Goal: Transaction & Acquisition: Purchase product/service

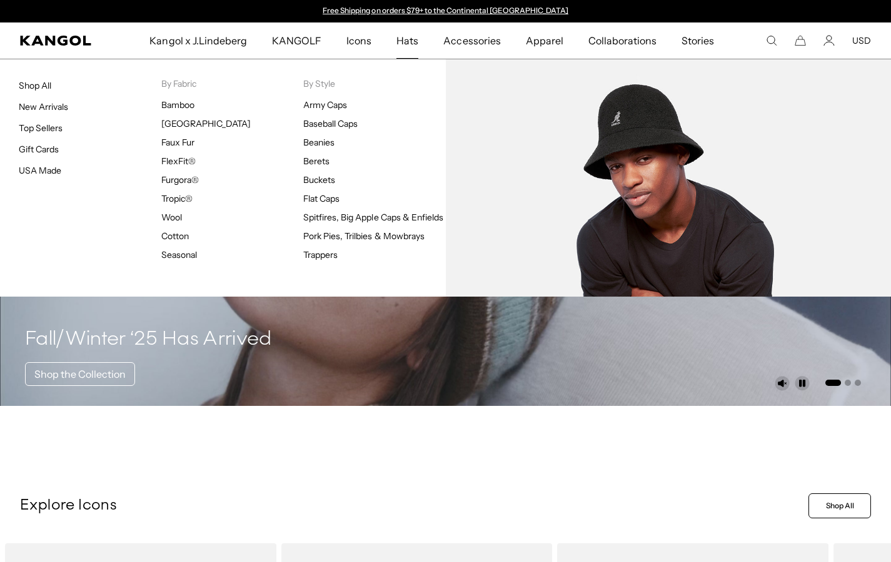
scroll to position [339, 0]
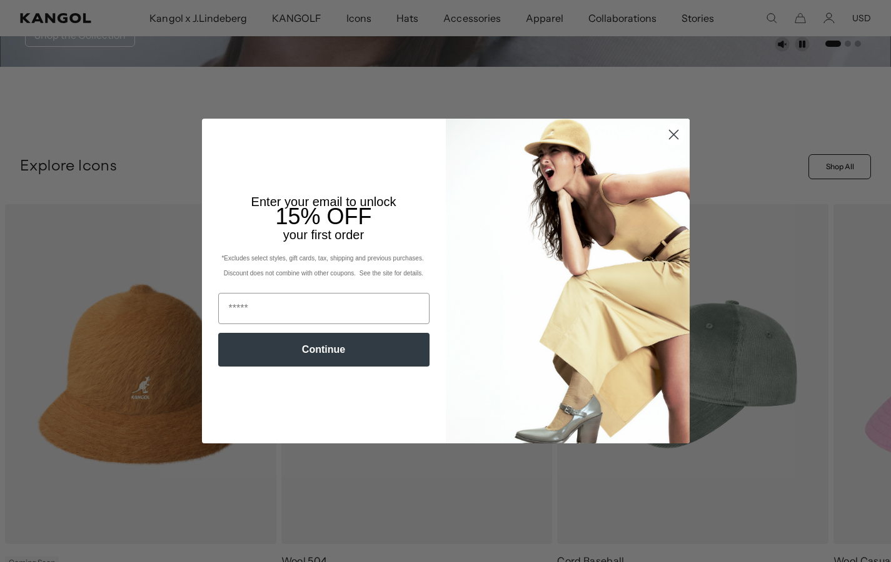
click at [313, 156] on div "Close dialog Enter your email to unlock 15% OFF your first order *Excludes sele…" at bounding box center [445, 281] width 891 height 562
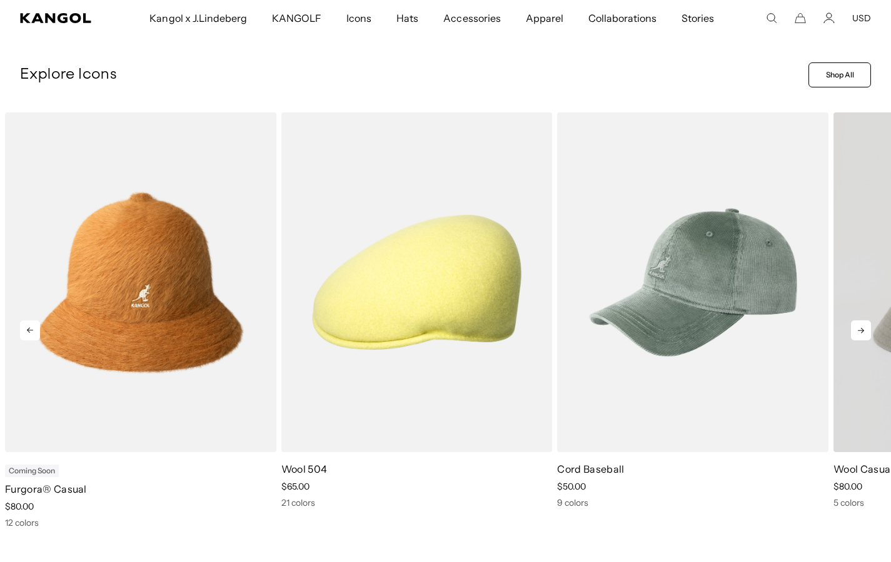
scroll to position [0, 257]
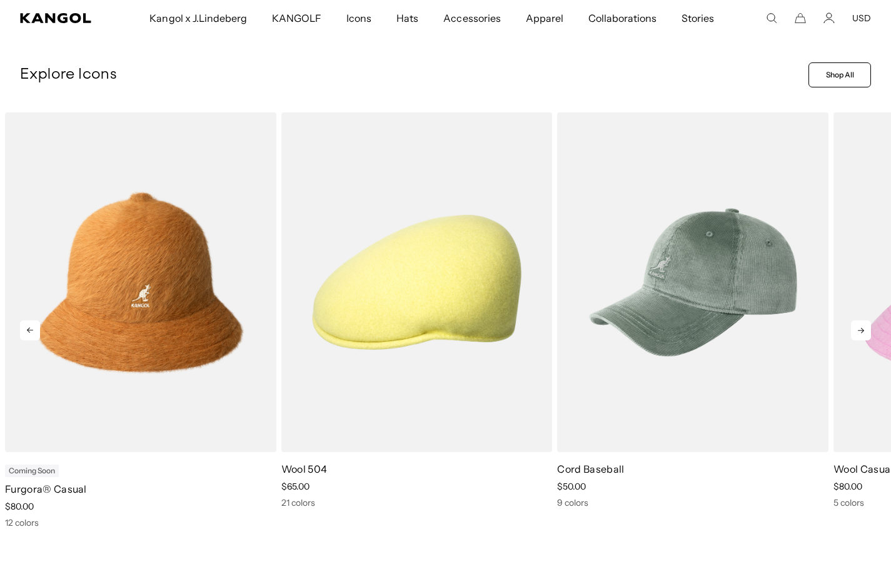
click at [866, 329] on icon at bounding box center [861, 331] width 20 height 20
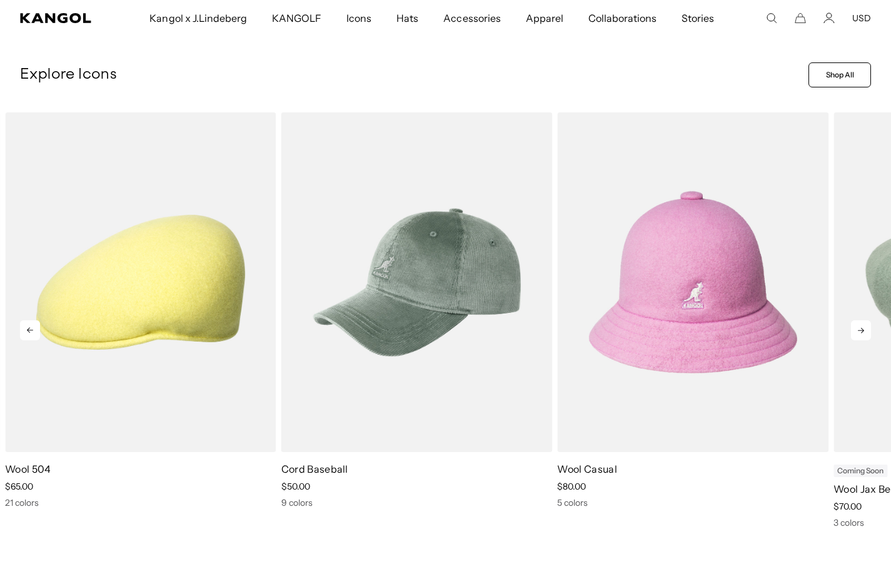
scroll to position [0, 0]
click at [866, 329] on icon at bounding box center [861, 331] width 20 height 20
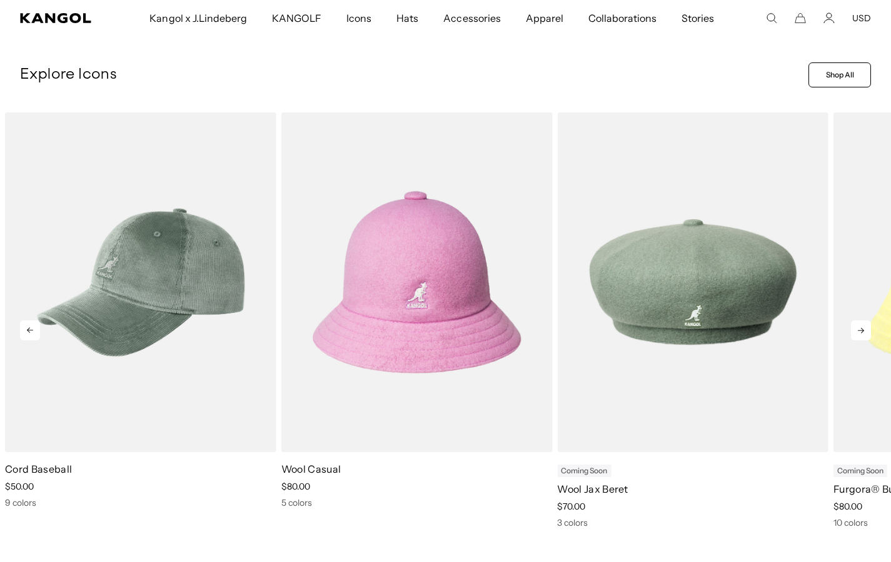
click at [866, 329] on icon at bounding box center [861, 331] width 20 height 20
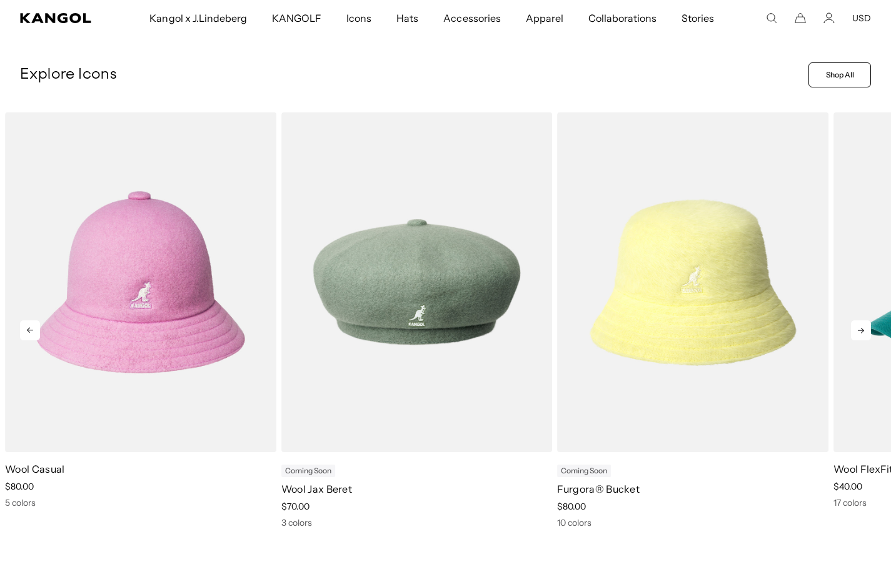
click at [866, 329] on icon at bounding box center [861, 331] width 20 height 20
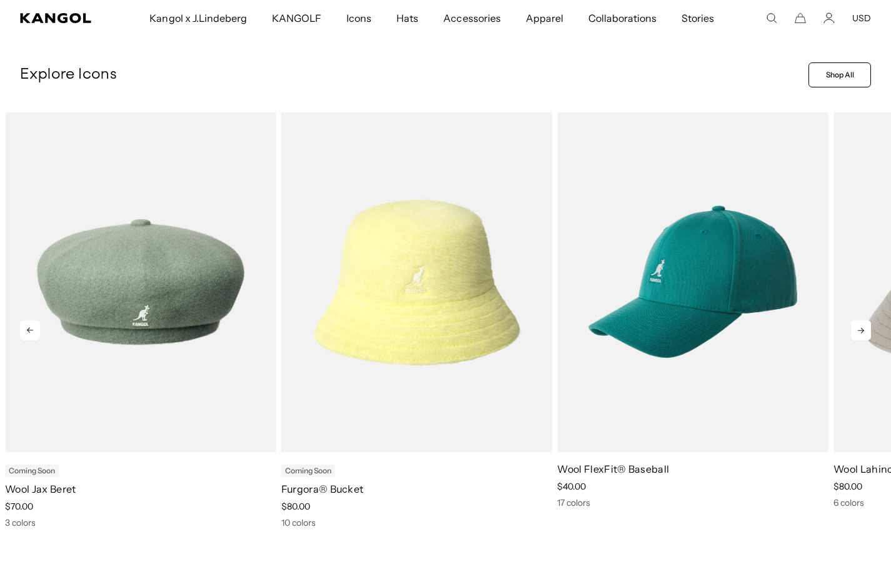
click at [866, 329] on icon at bounding box center [861, 331] width 20 height 20
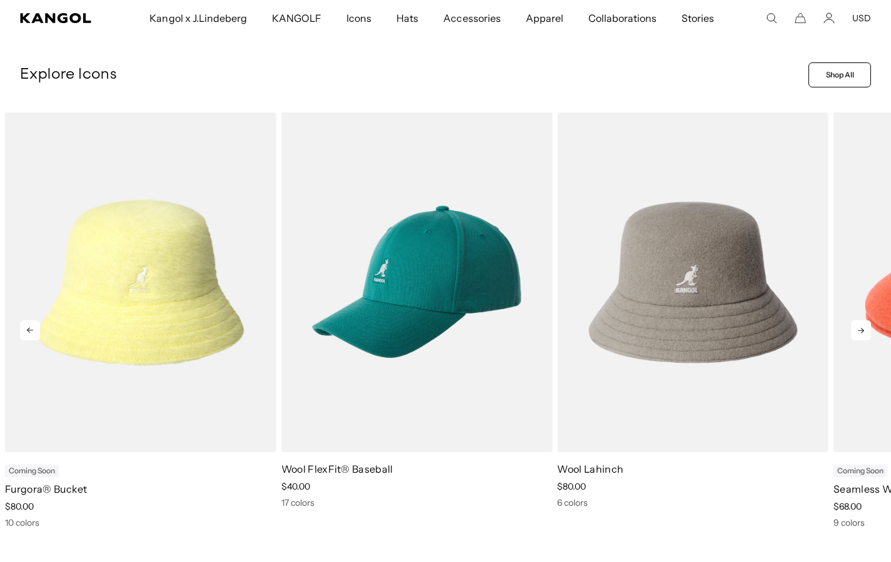
click at [866, 329] on icon at bounding box center [861, 331] width 20 height 20
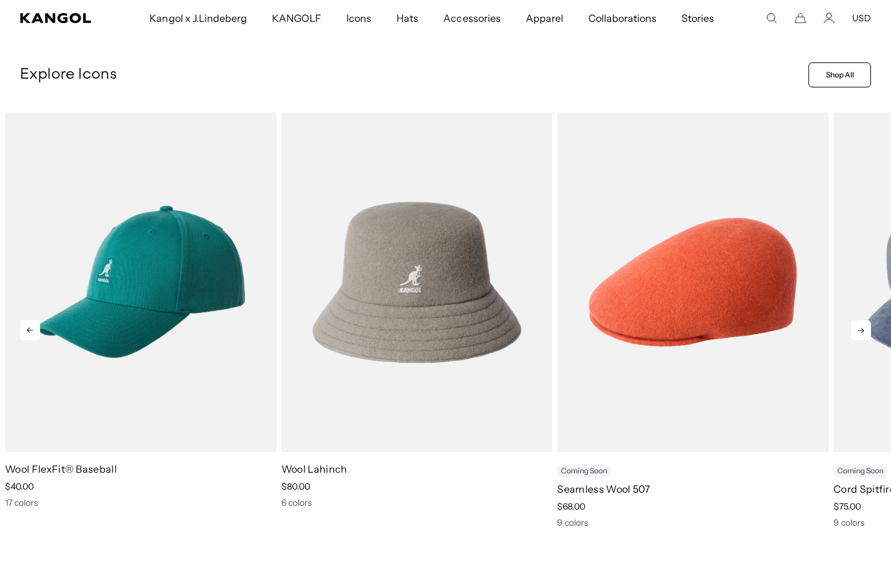
scroll to position [0, 257]
click at [866, 329] on icon at bounding box center [861, 331] width 20 height 20
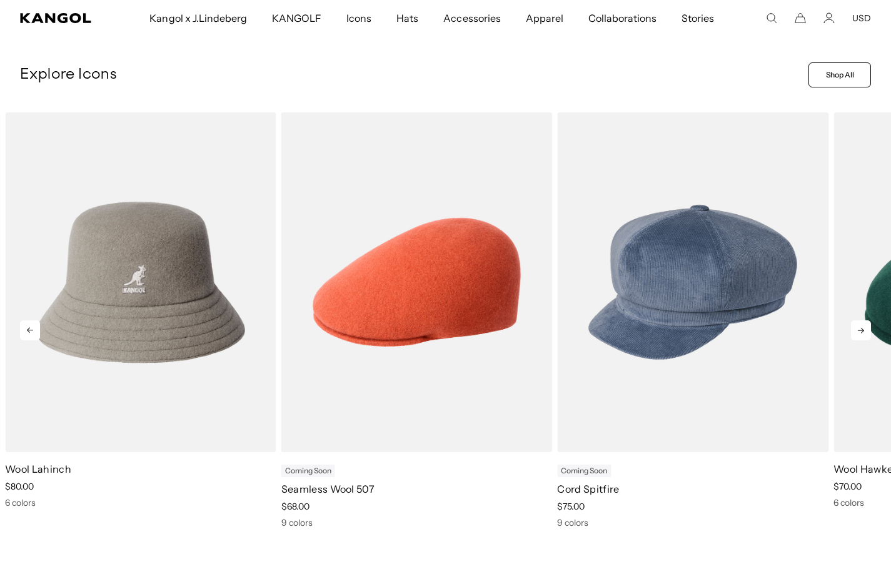
click at [866, 329] on icon at bounding box center [861, 331] width 20 height 20
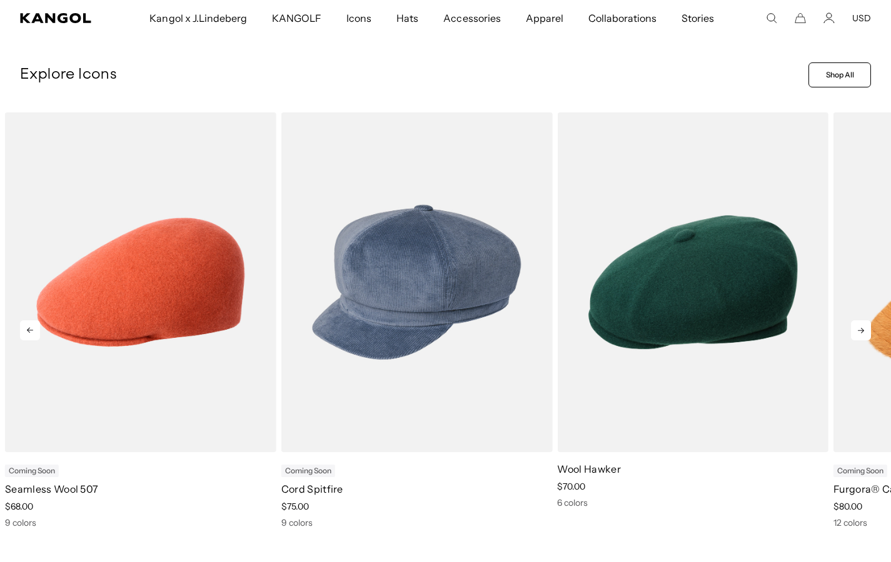
click at [866, 329] on icon at bounding box center [861, 331] width 20 height 20
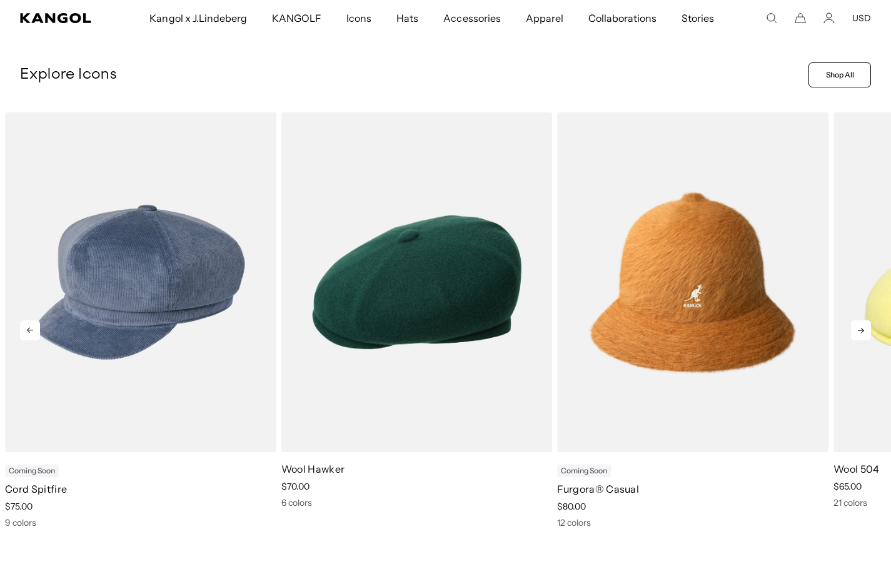
scroll to position [0, 0]
click at [866, 329] on icon at bounding box center [861, 331] width 20 height 20
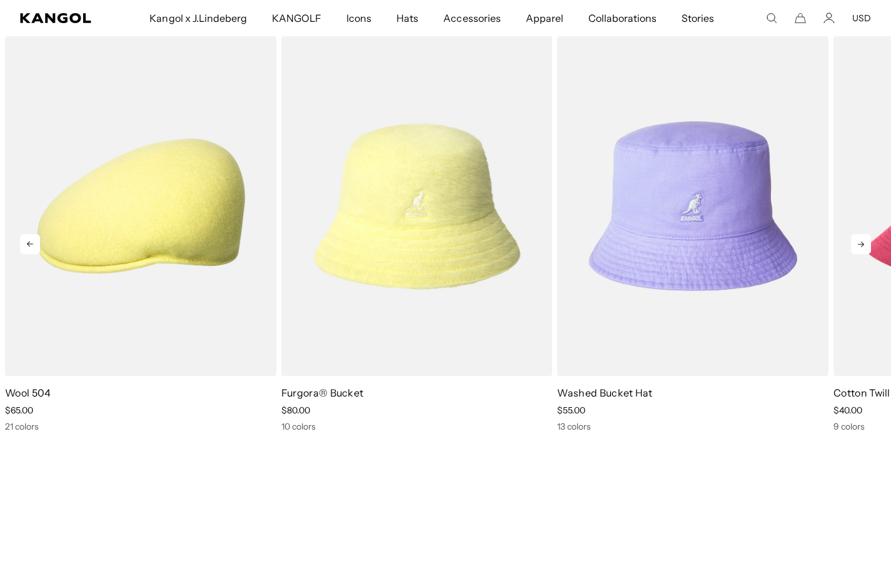
click at [859, 242] on icon at bounding box center [861, 244] width 20 height 20
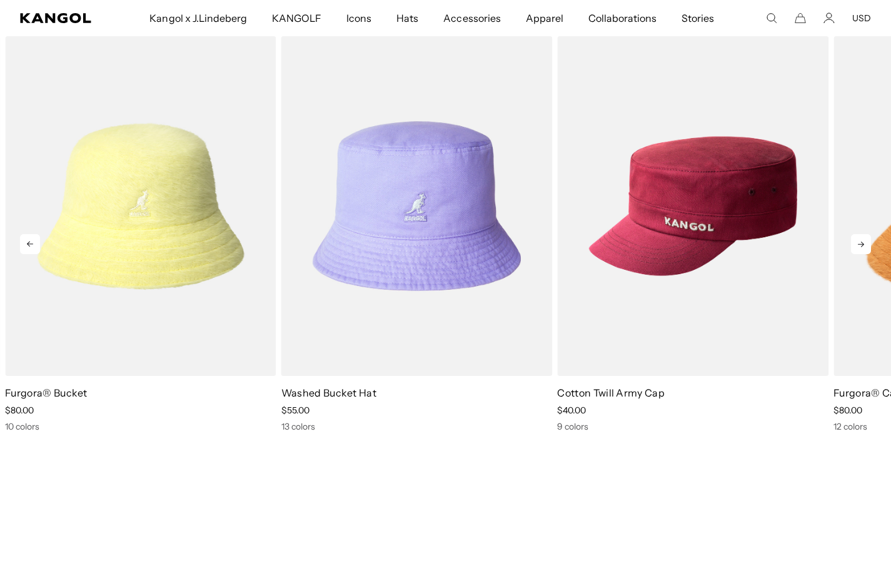
scroll to position [0, 257]
click at [859, 242] on icon at bounding box center [861, 244] width 20 height 20
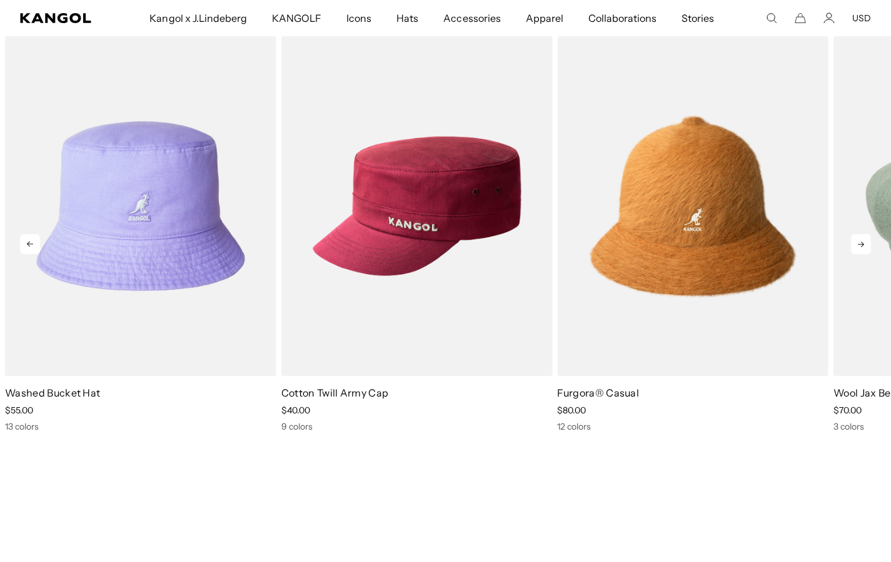
click at [859, 242] on icon at bounding box center [861, 244] width 20 height 20
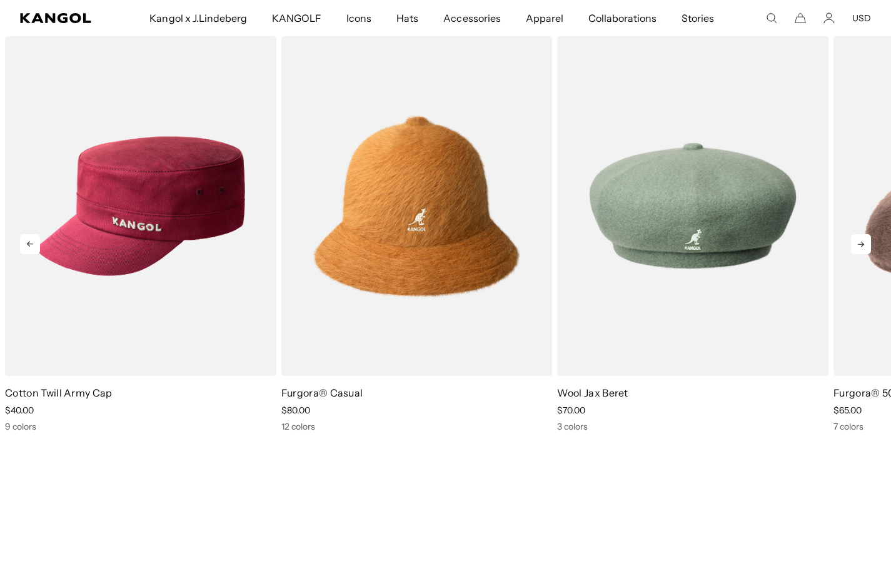
scroll to position [0, 0]
click at [859, 242] on icon at bounding box center [861, 244] width 20 height 20
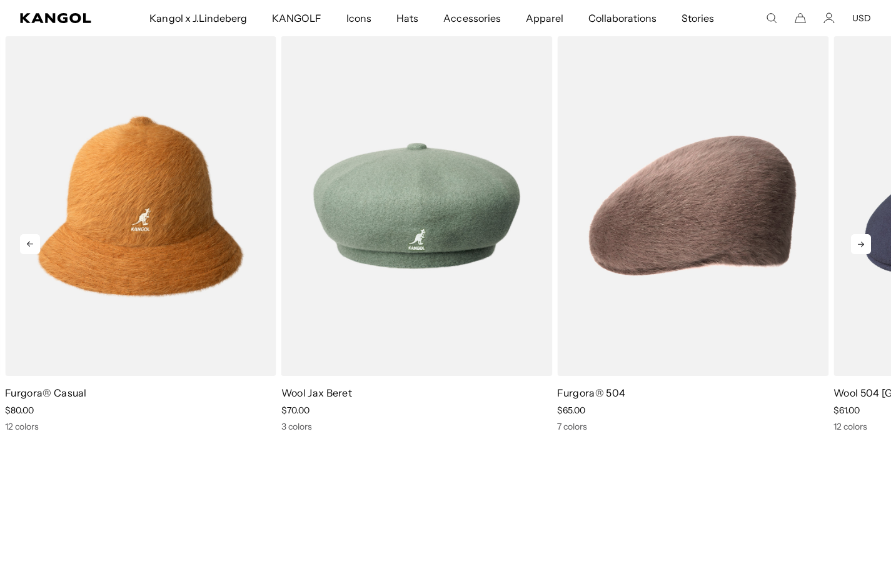
scroll to position [0, 257]
click at [859, 242] on icon at bounding box center [861, 244] width 20 height 20
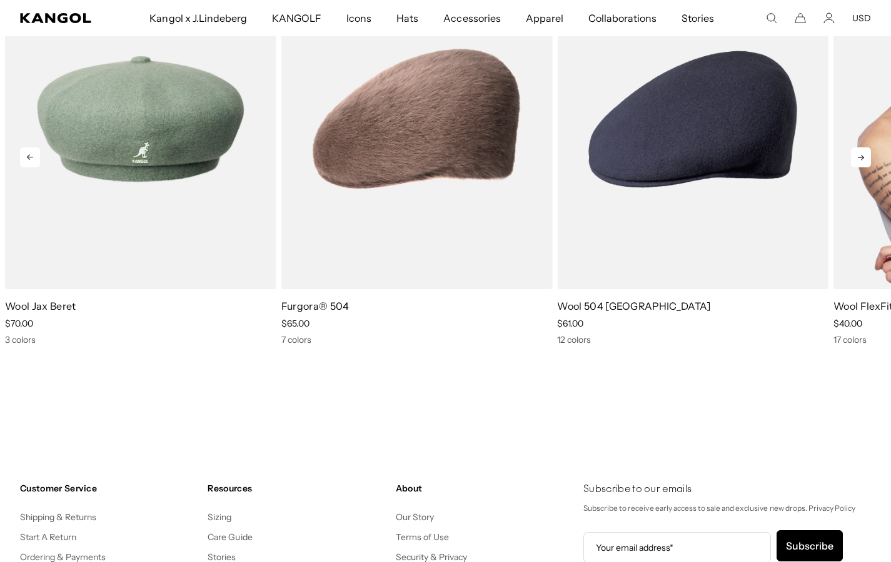
scroll to position [2047, 0]
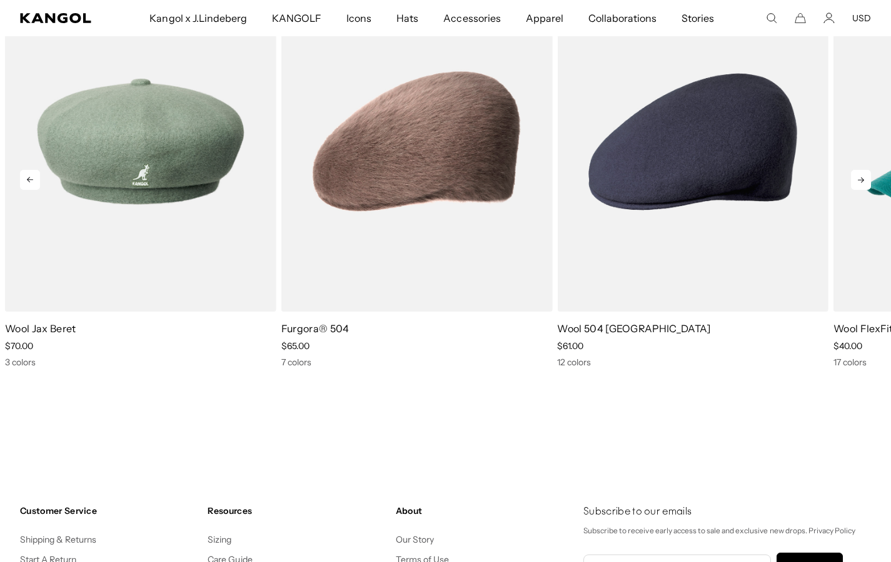
click at [862, 179] on icon at bounding box center [861, 180] width 20 height 20
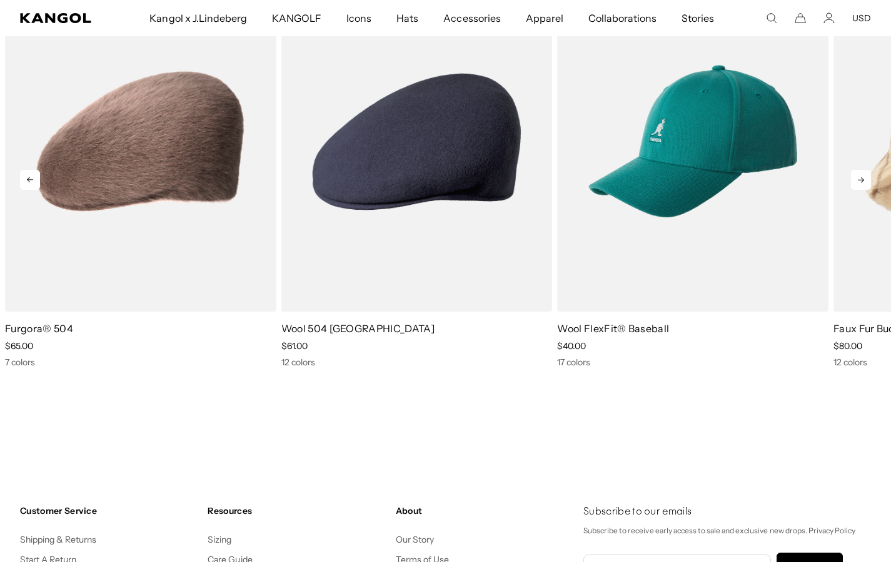
scroll to position [0, 0]
click at [862, 179] on icon at bounding box center [861, 180] width 20 height 20
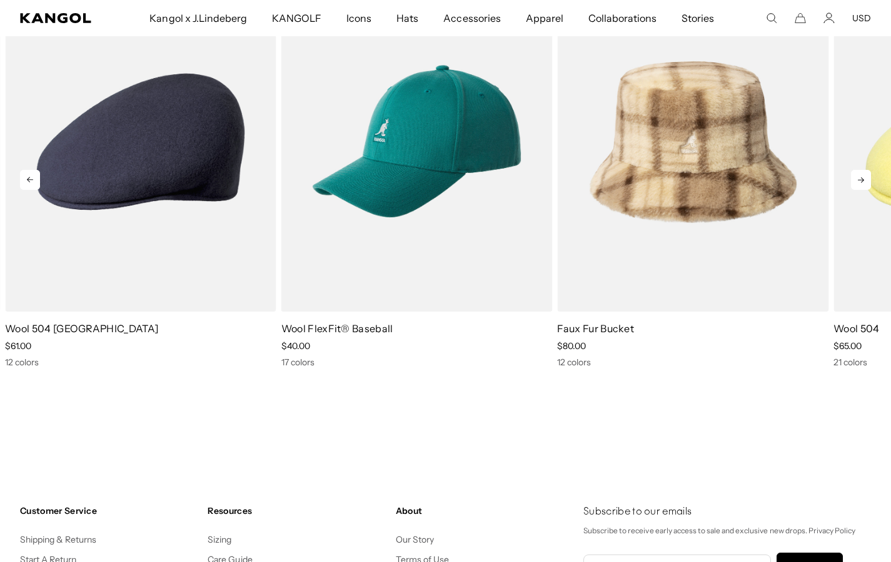
click at [862, 179] on icon at bounding box center [861, 180] width 20 height 20
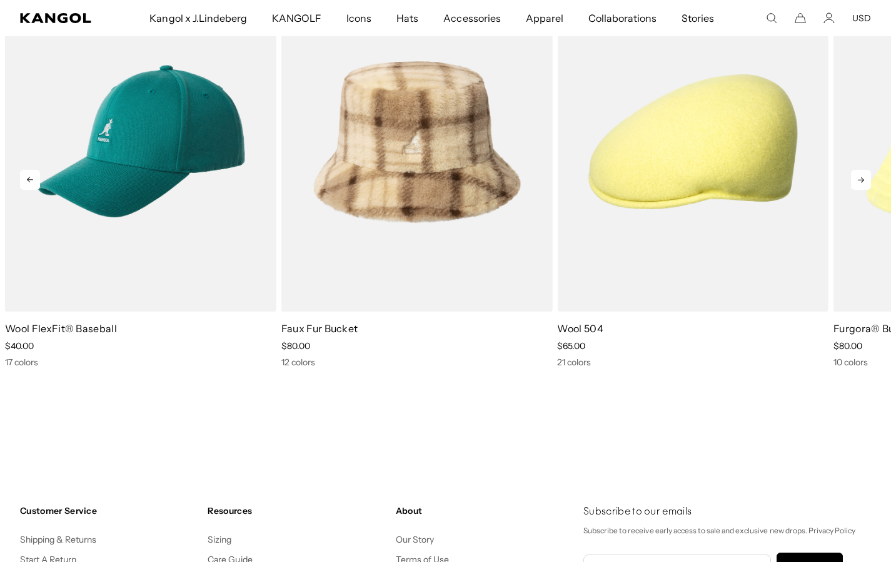
scroll to position [0, 257]
click at [862, 179] on icon at bounding box center [861, 180] width 20 height 20
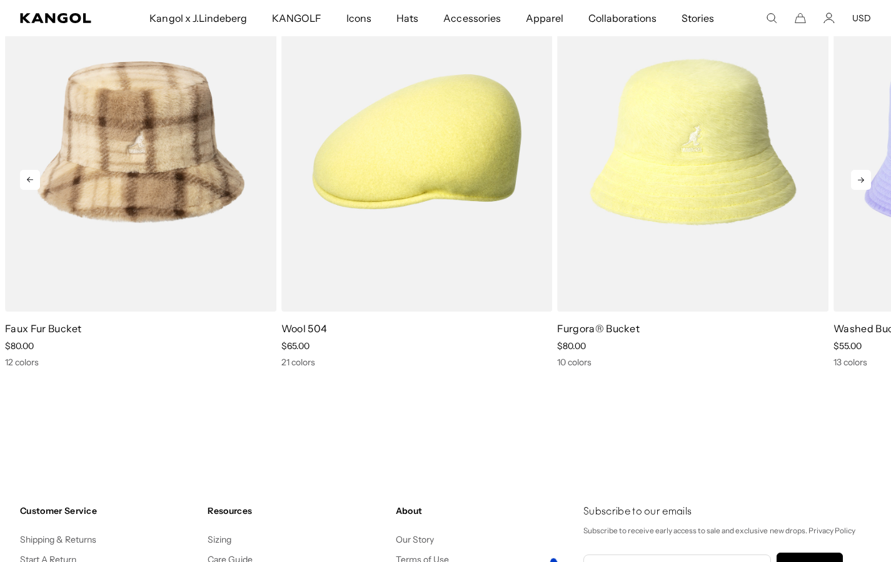
click at [862, 179] on icon at bounding box center [861, 180] width 20 height 20
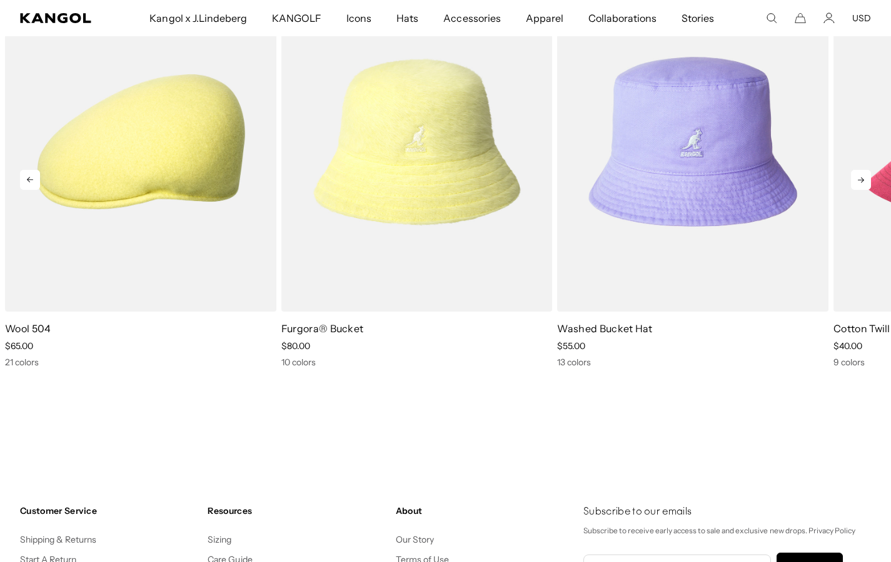
click at [861, 180] on icon at bounding box center [860, 180] width 6 height 6
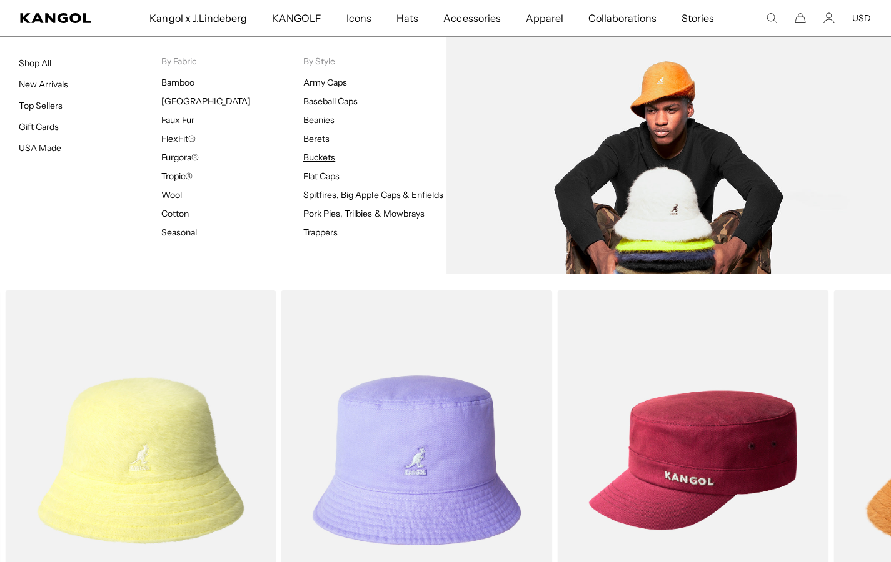
click at [322, 157] on link "Buckets" at bounding box center [319, 157] width 32 height 11
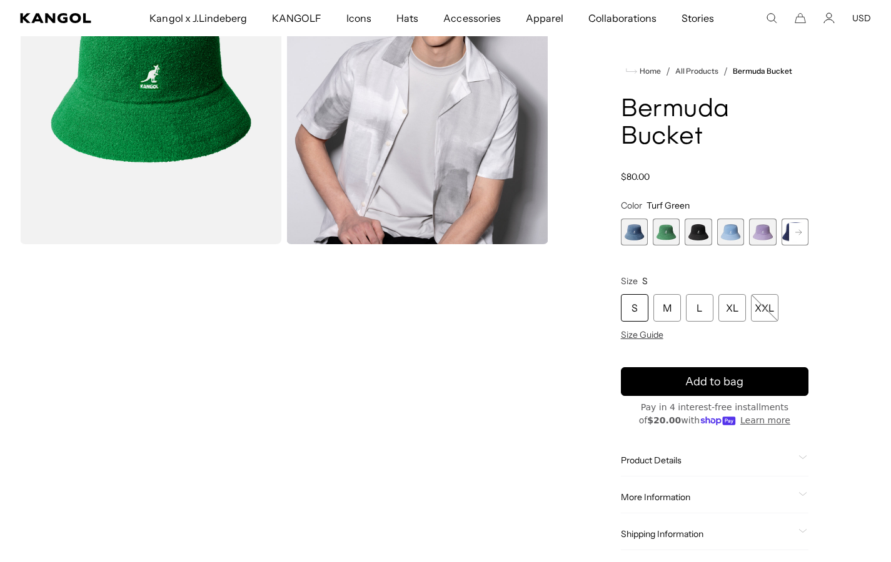
scroll to position [11, 0]
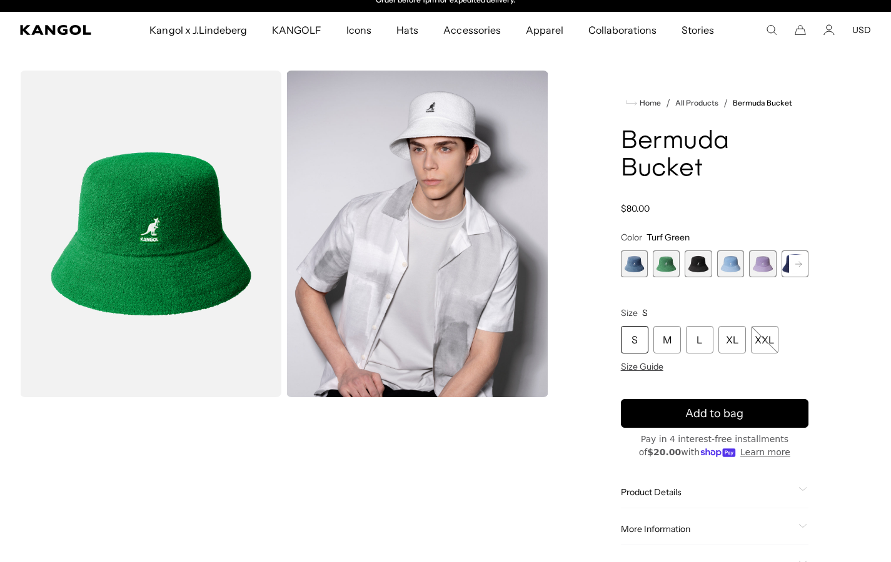
click at [799, 272] on rect at bounding box center [798, 264] width 19 height 19
click at [792, 267] on rect at bounding box center [798, 264] width 19 height 19
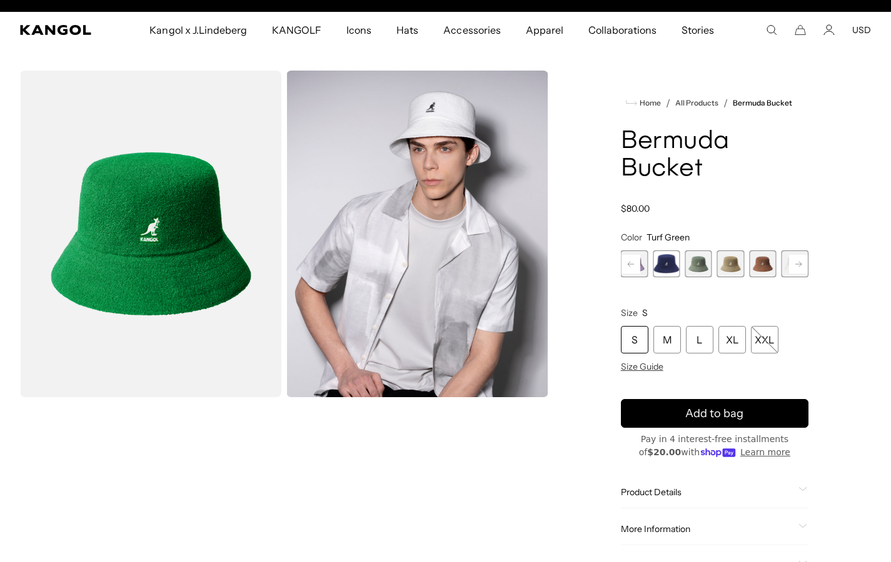
scroll to position [0, 257]
click at [797, 267] on rect at bounding box center [798, 264] width 19 height 19
click at [761, 265] on span "10 of 11" at bounding box center [762, 264] width 27 height 27
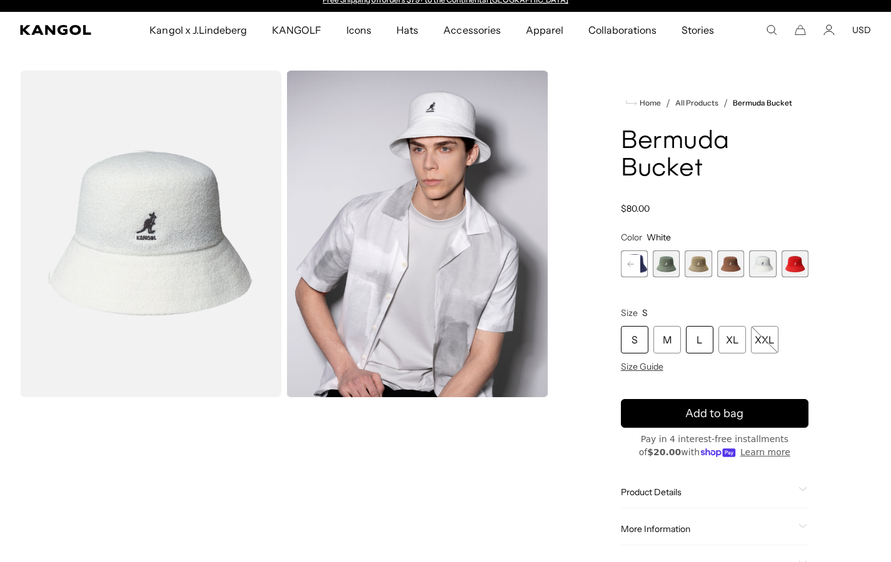
click at [697, 334] on div "L" at bounding box center [699, 339] width 27 height 27
click at [700, 413] on span "Add to bag" at bounding box center [714, 414] width 58 height 17
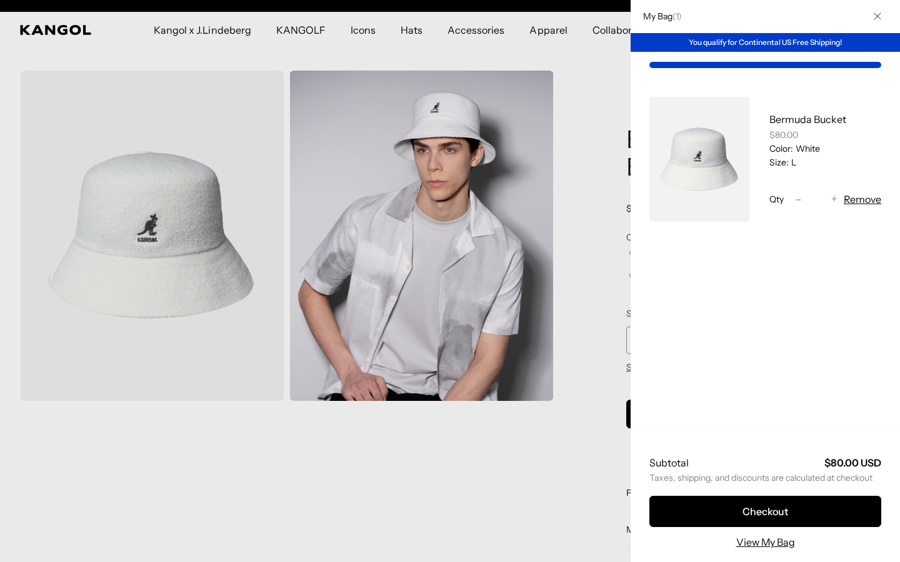
scroll to position [0, 257]
click at [562, 467] on div at bounding box center [450, 281] width 900 height 562
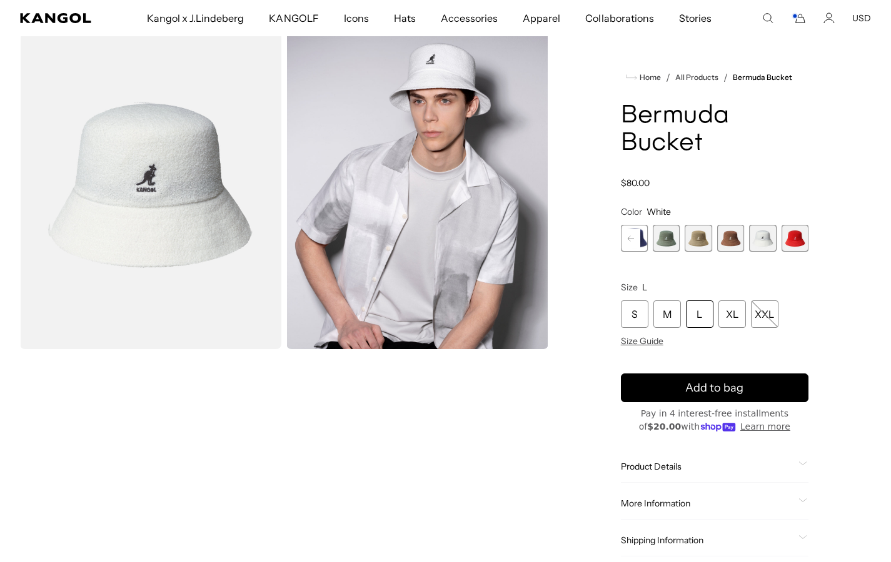
scroll to position [0, 0]
click at [635, 244] on rect at bounding box center [630, 238] width 19 height 19
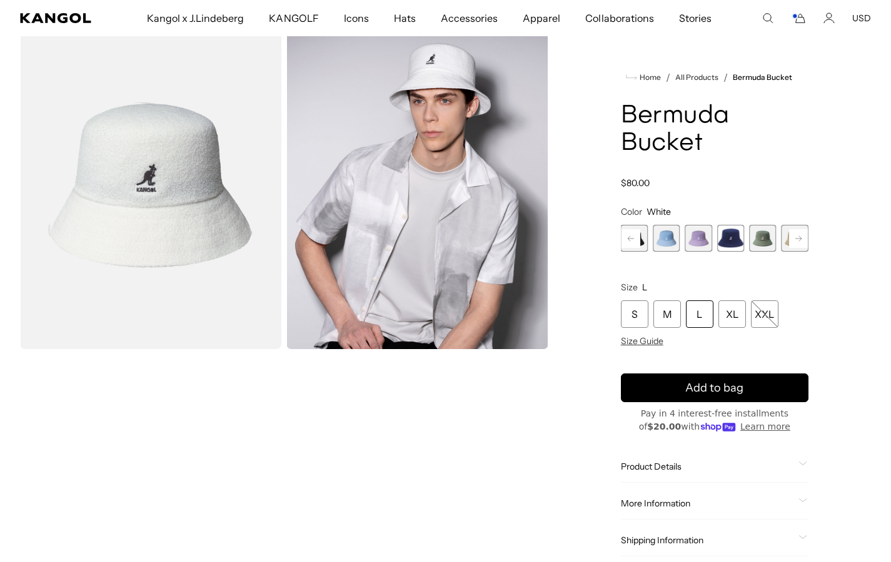
click at [635, 244] on rect at bounding box center [630, 238] width 19 height 19
click at [673, 242] on span "2 of 11" at bounding box center [665, 238] width 27 height 27
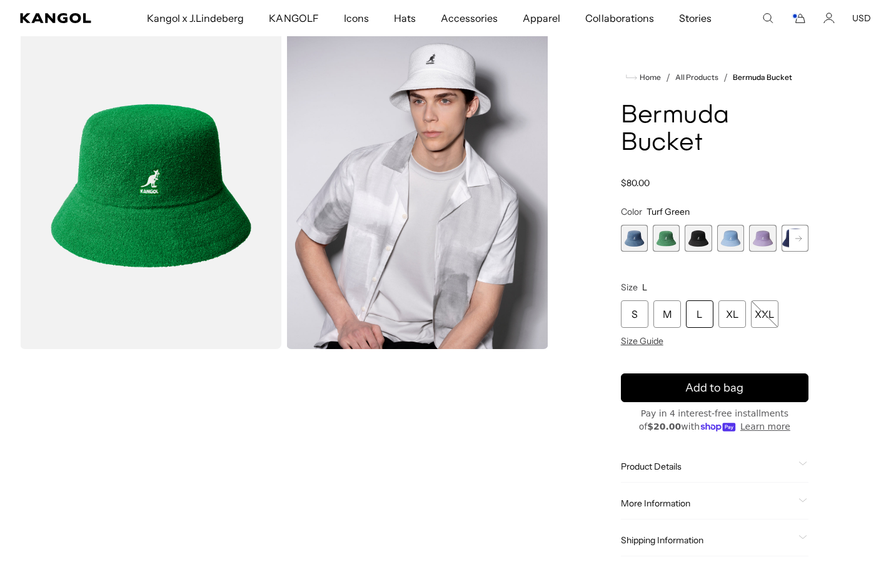
click at [696, 315] on div "L" at bounding box center [699, 314] width 27 height 27
click at [712, 386] on icon "submit" at bounding box center [714, 388] width 19 height 19
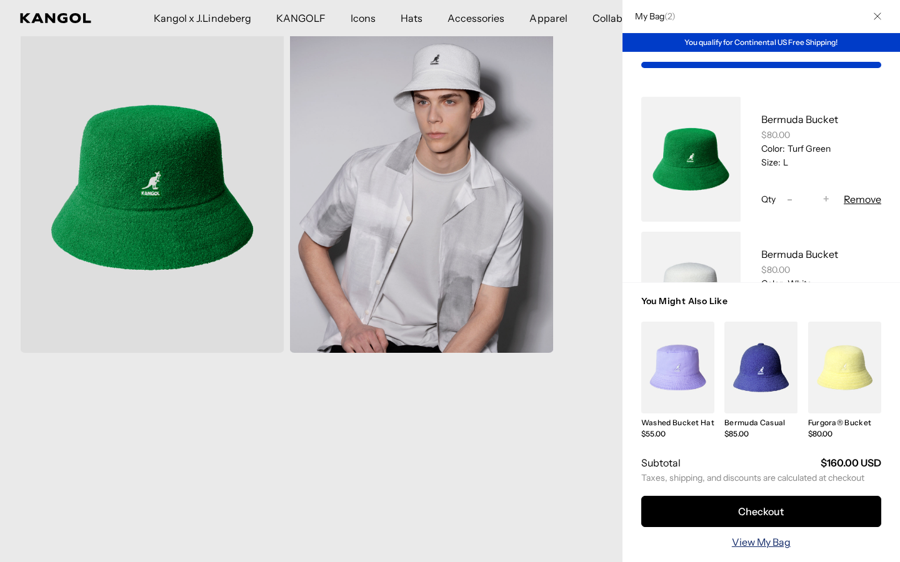
click at [746, 542] on link "View My Bag" at bounding box center [761, 542] width 59 height 15
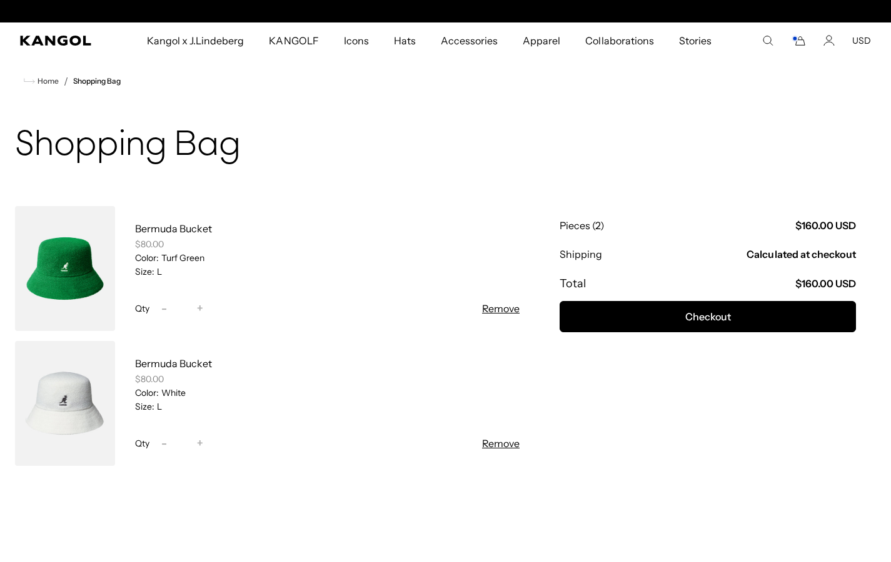
scroll to position [0, 257]
click at [693, 315] on button "Checkout" at bounding box center [707, 316] width 296 height 31
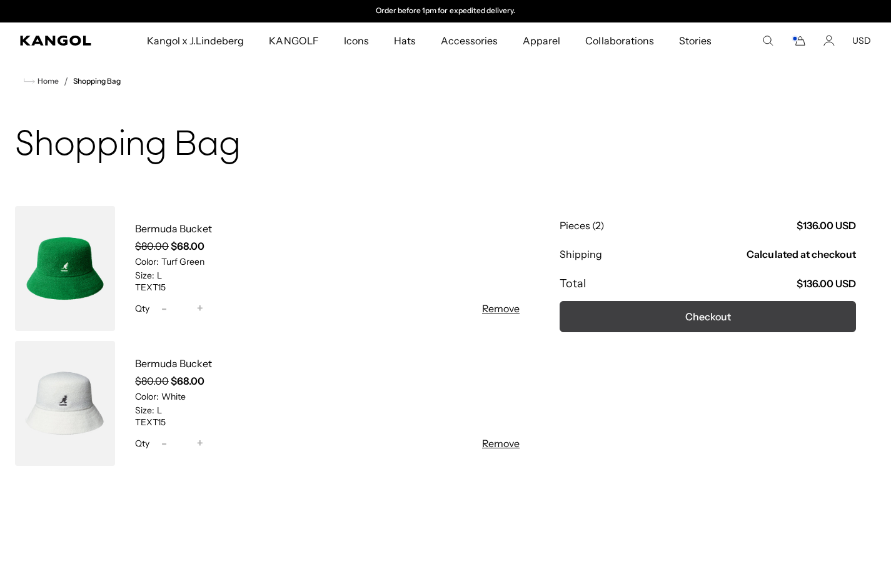
click at [702, 319] on button "Checkout" at bounding box center [707, 316] width 296 height 31
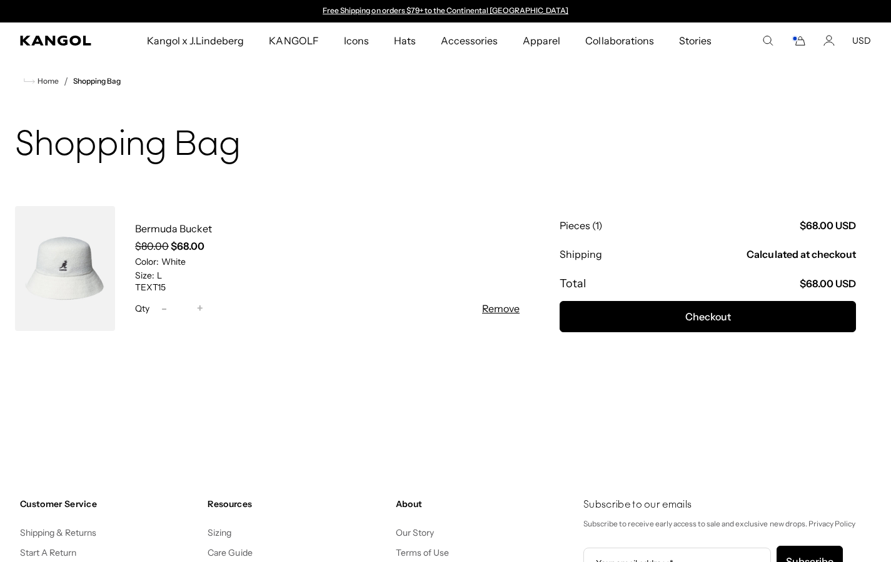
click at [497, 309] on button "Remove" at bounding box center [500, 308] width 37 height 15
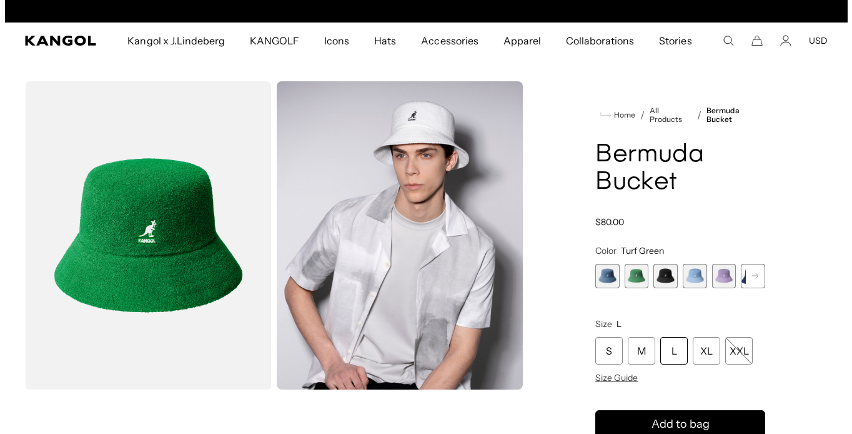
scroll to position [24, 0]
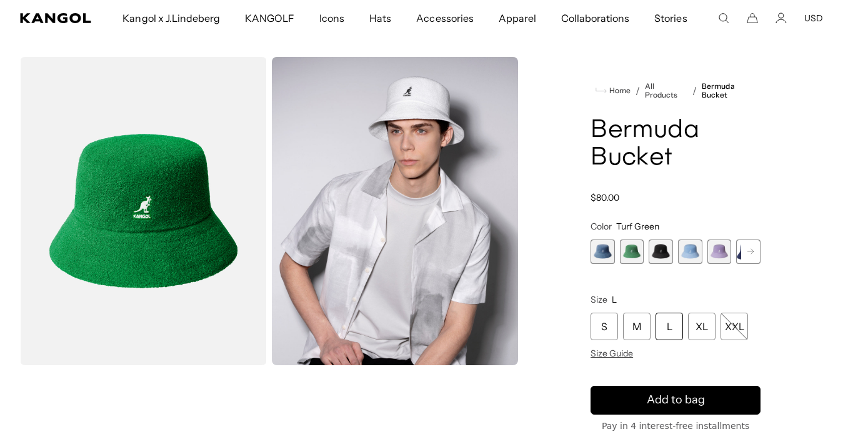
click at [754, 18] on icon "Cart" at bounding box center [752, 17] width 11 height 11
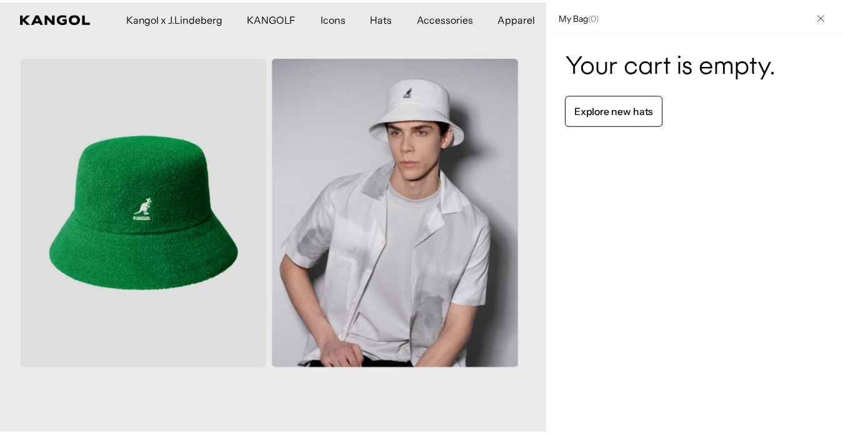
scroll to position [0, 0]
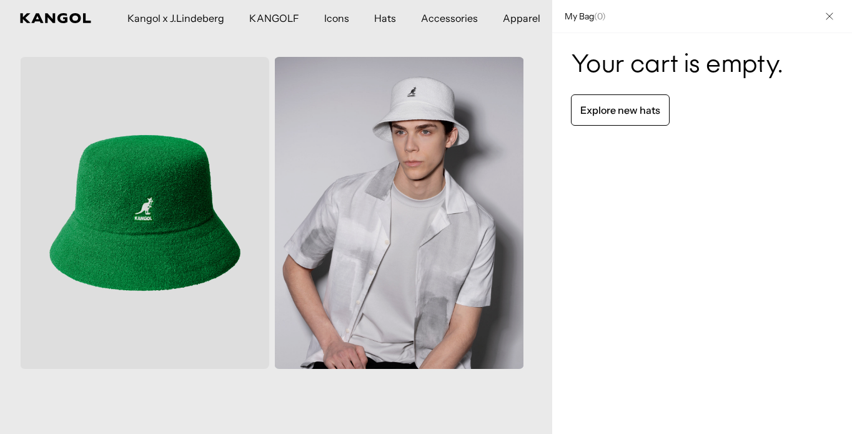
click at [262, 50] on div at bounding box center [426, 217] width 852 height 434
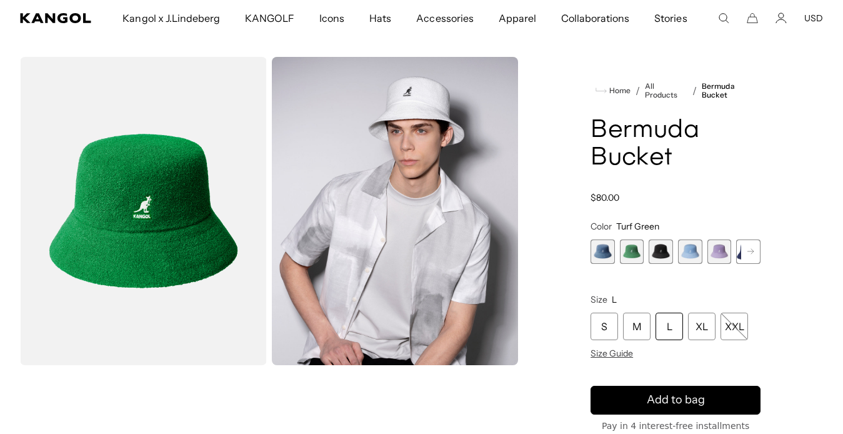
click at [630, 249] on span "2 of 11" at bounding box center [632, 251] width 24 height 24
click at [666, 321] on div "L" at bounding box center [669, 325] width 27 height 27
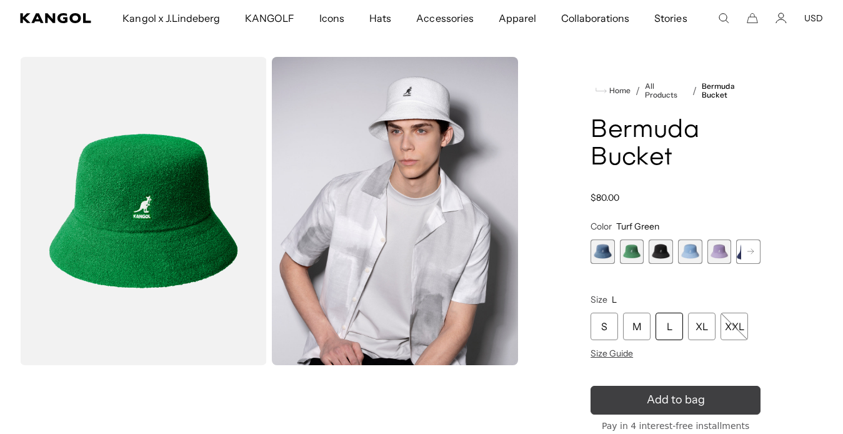
click at [672, 400] on icon "submit" at bounding box center [675, 399] width 19 height 19
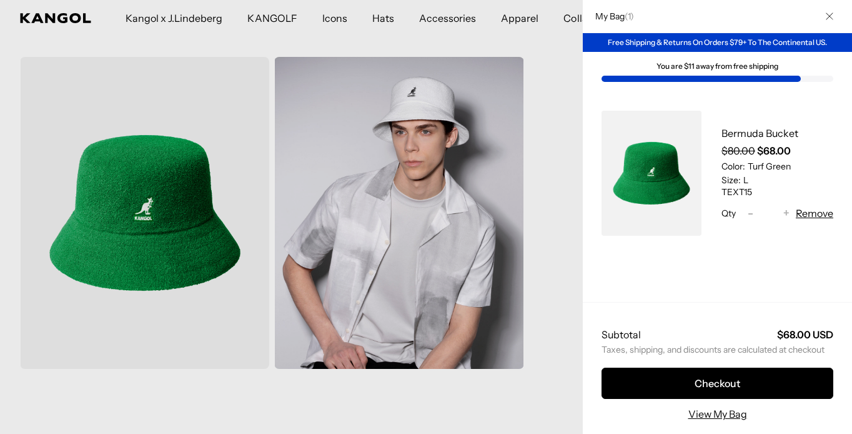
click at [534, 413] on div at bounding box center [426, 217] width 852 height 434
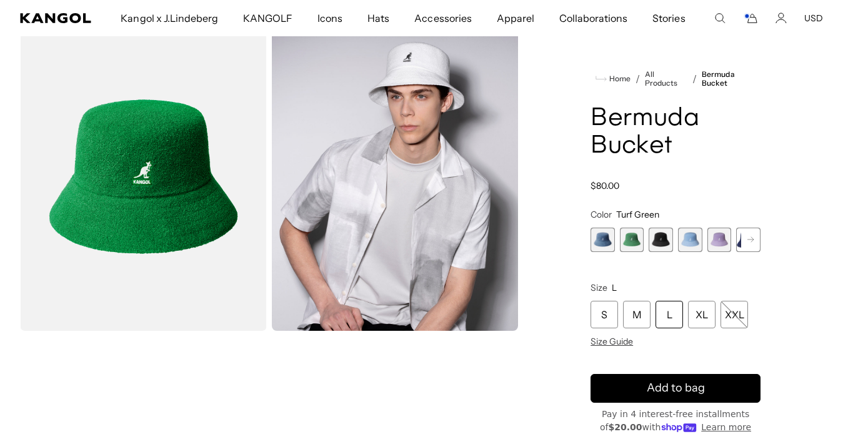
click at [748, 238] on rect at bounding box center [750, 239] width 19 height 19
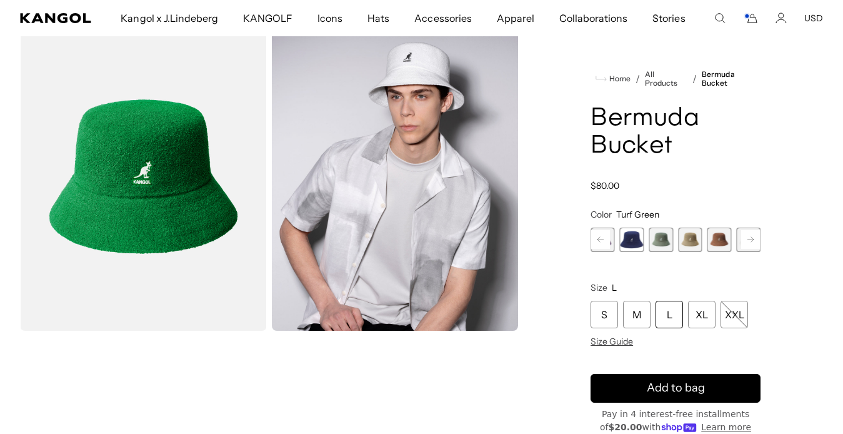
click at [748, 238] on rect at bounding box center [750, 239] width 19 height 19
click at [722, 237] on span "10 of 11" at bounding box center [719, 239] width 24 height 24
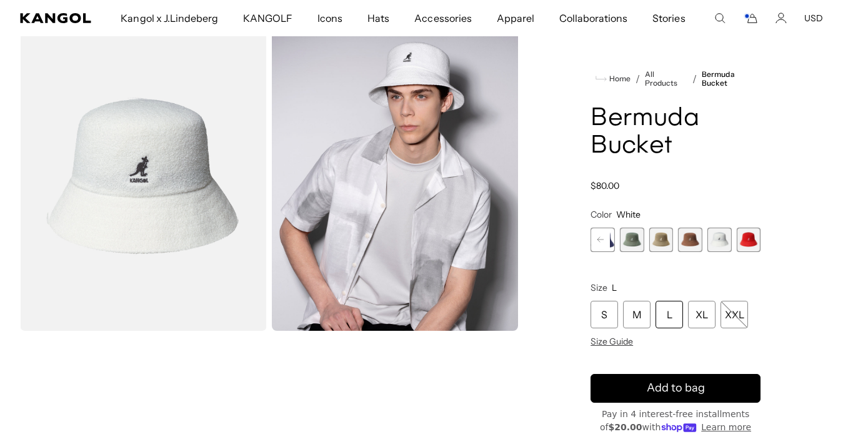
click at [669, 307] on div "L" at bounding box center [669, 314] width 27 height 27
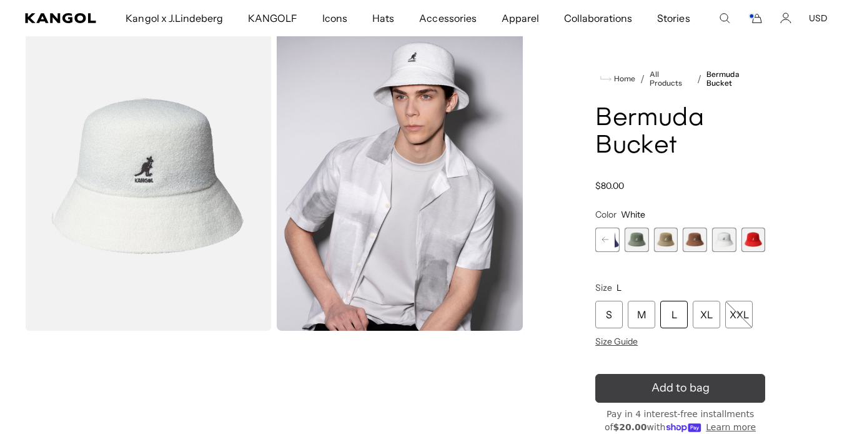
scroll to position [0, 257]
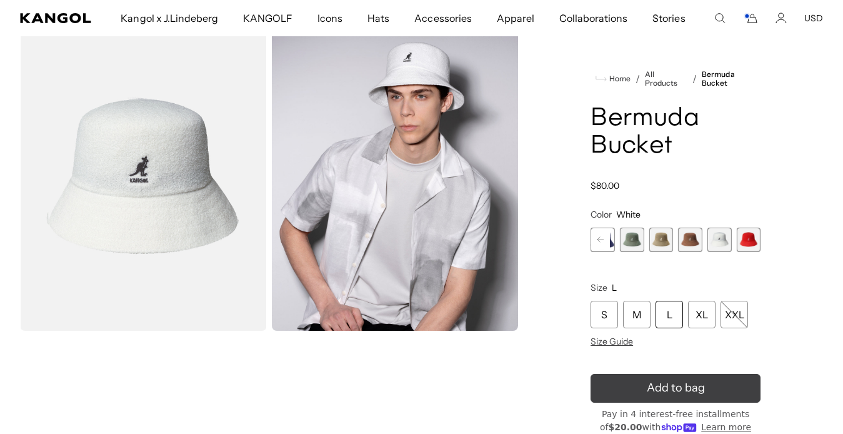
click at [678, 381] on icon "submit" at bounding box center [676, 388] width 20 height 20
